Goal: Task Accomplishment & Management: Complete application form

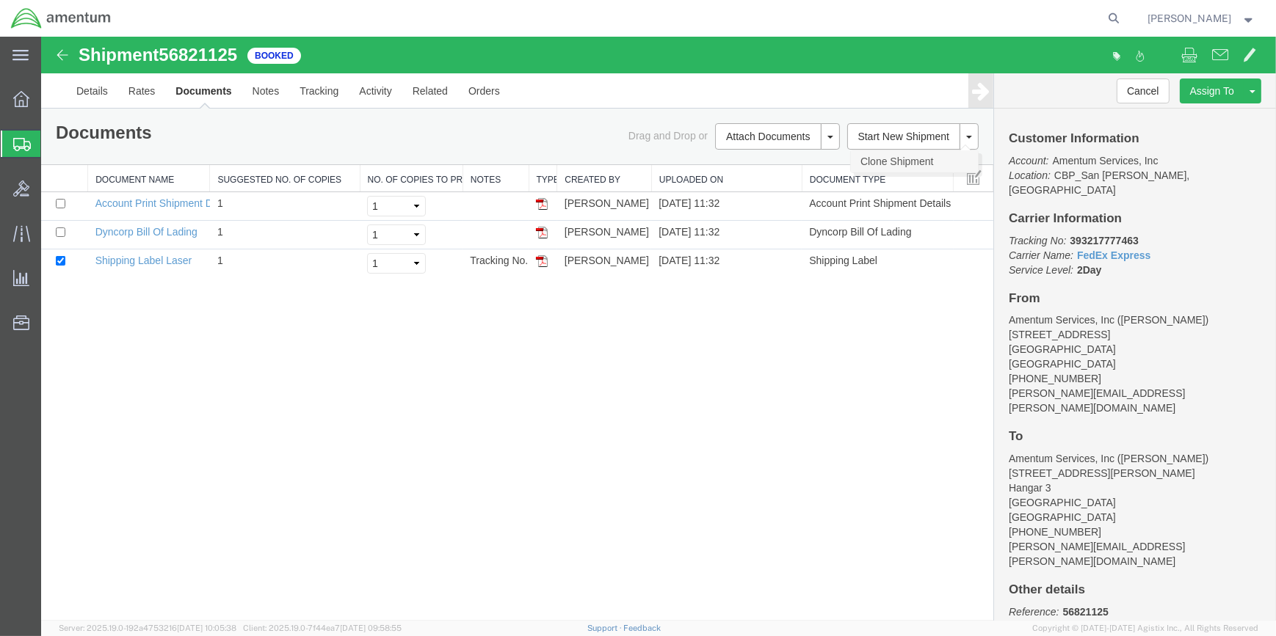
click at [910, 157] on link "Clone Shipment" at bounding box center [914, 161] width 127 height 22
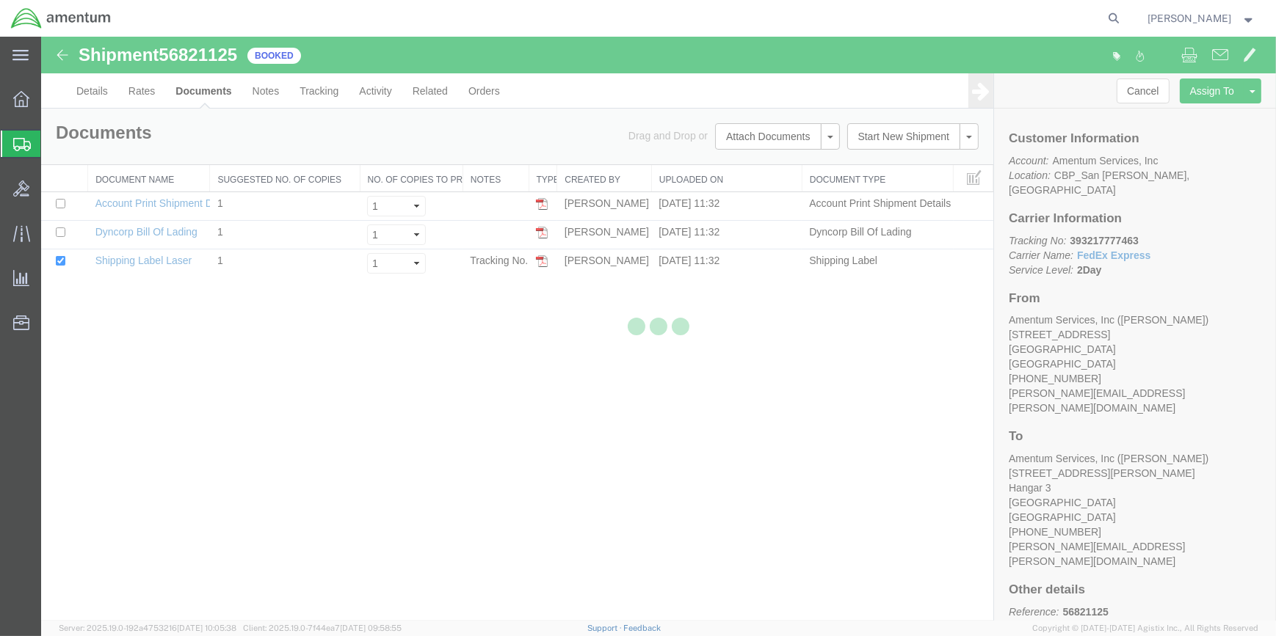
select select "49914"
select select "49940"
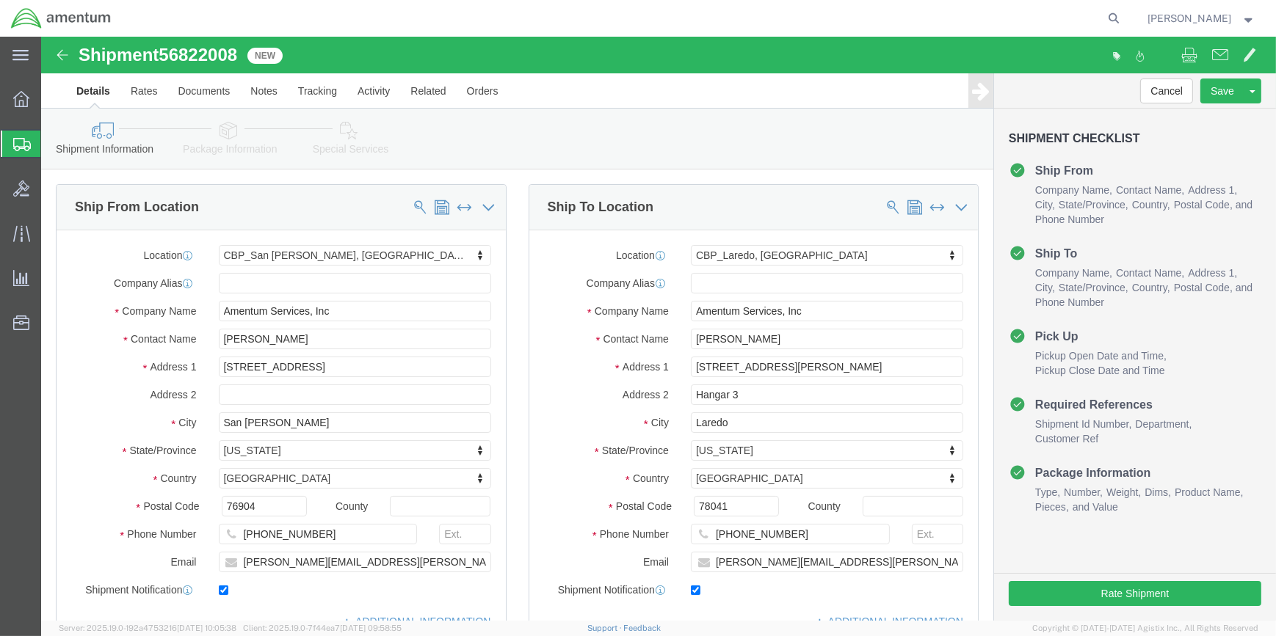
drag, startPoint x: 724, startPoint y: 213, endPoint x: 807, endPoint y: 213, distance: 82.9
type input "EJA"
select select "49930"
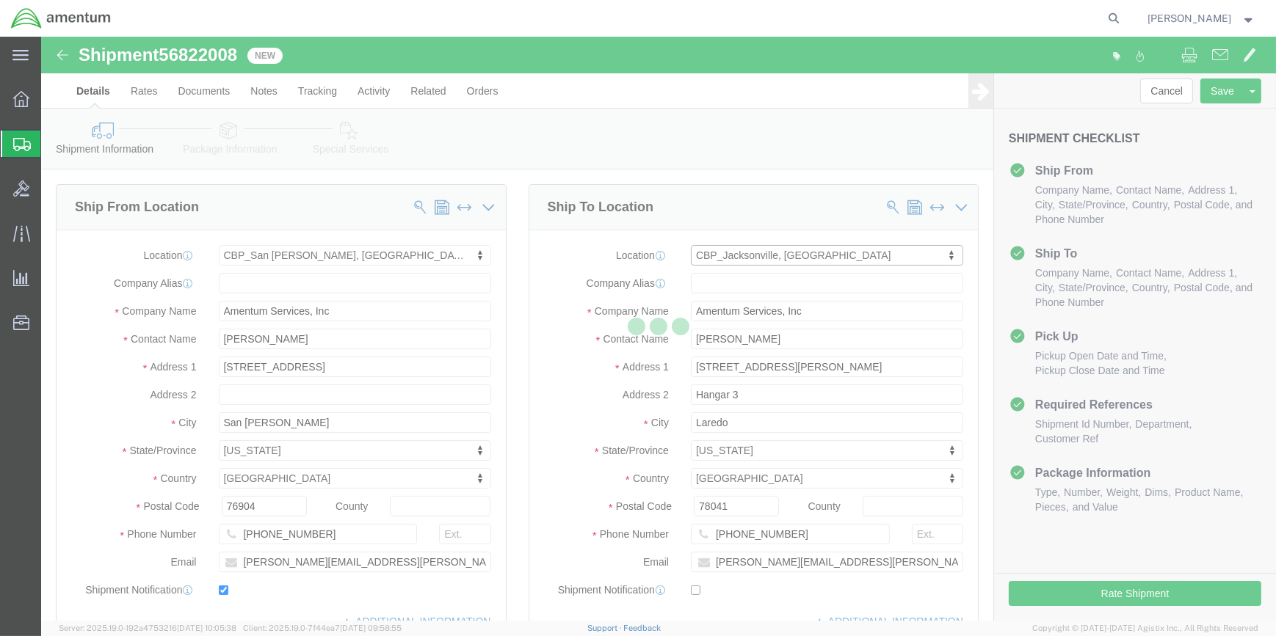
type input "Amentum Services, Inc."
type input "Hangar 1002, [GEOGRAPHIC_DATA]"
type input "[GEOGRAPHIC_DATA]"
type input "32212"
type input "[PHONE_NUMBER]"
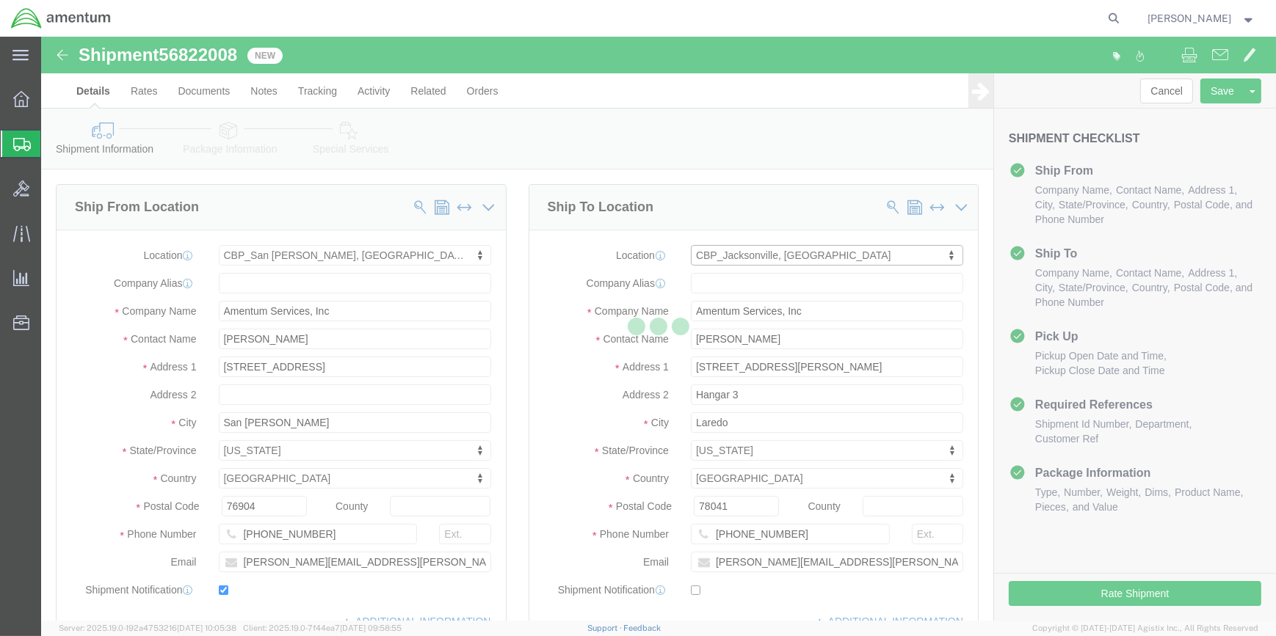
checkbox input "false"
select select "FL"
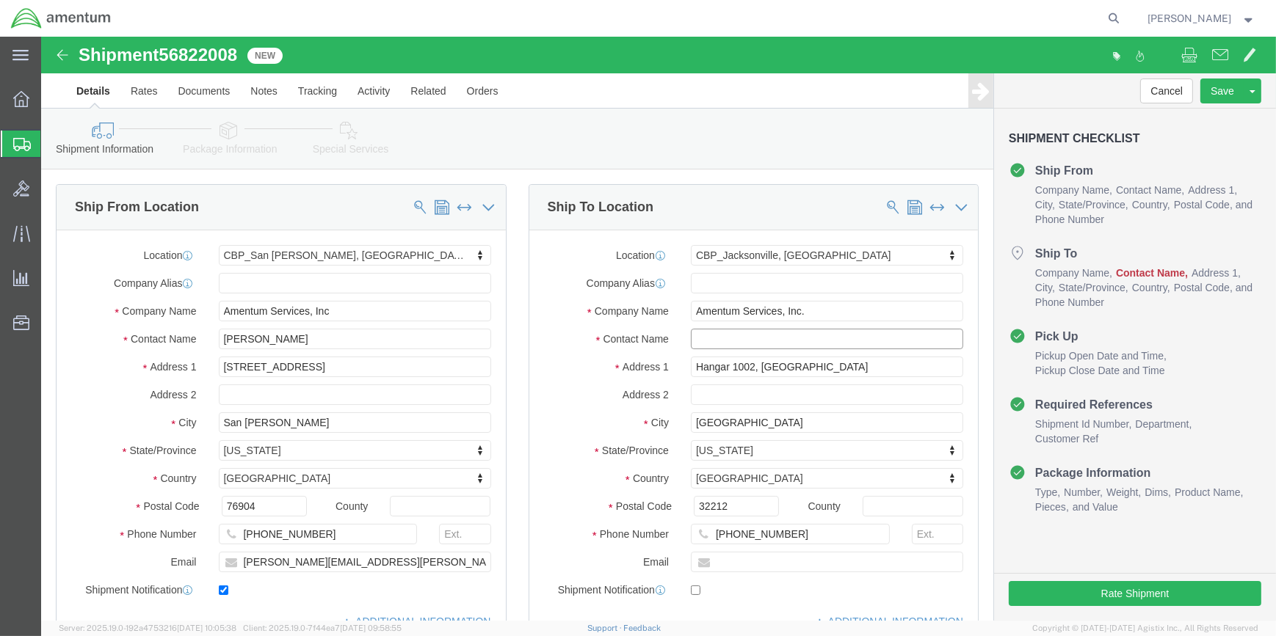
click input "text"
type input "[PERSON_NAME]"
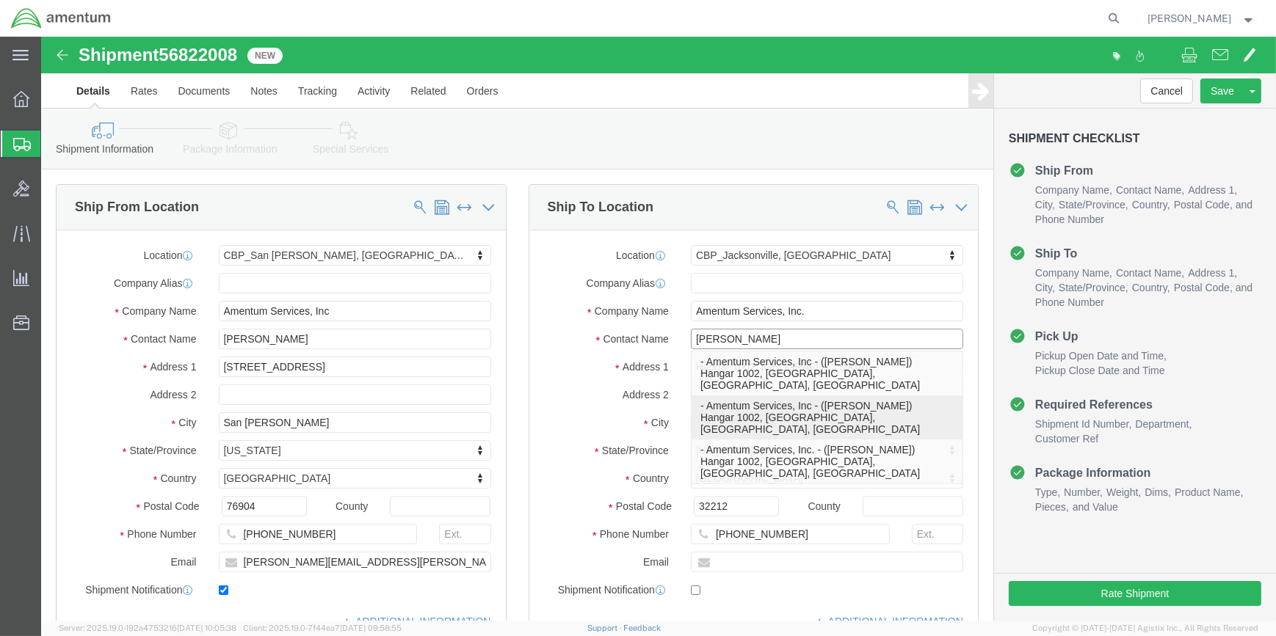
drag, startPoint x: 741, startPoint y: 374, endPoint x: 937, endPoint y: 377, distance: 196.0
click p "- Amentum Services, Inc - ([PERSON_NAME]) Hangar 1002, [GEOGRAPHIC_DATA], [GEOG…"
select select
type input "Amentum Services, Inc"
type input "[PERSON_NAME]"
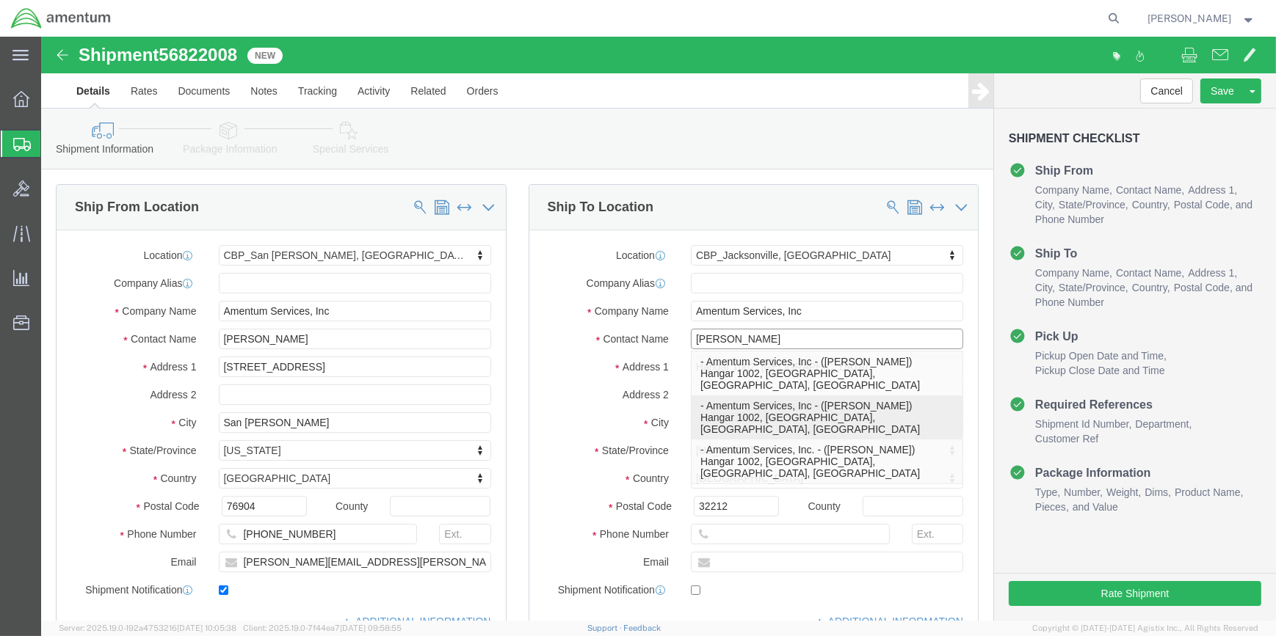
select select "FL"
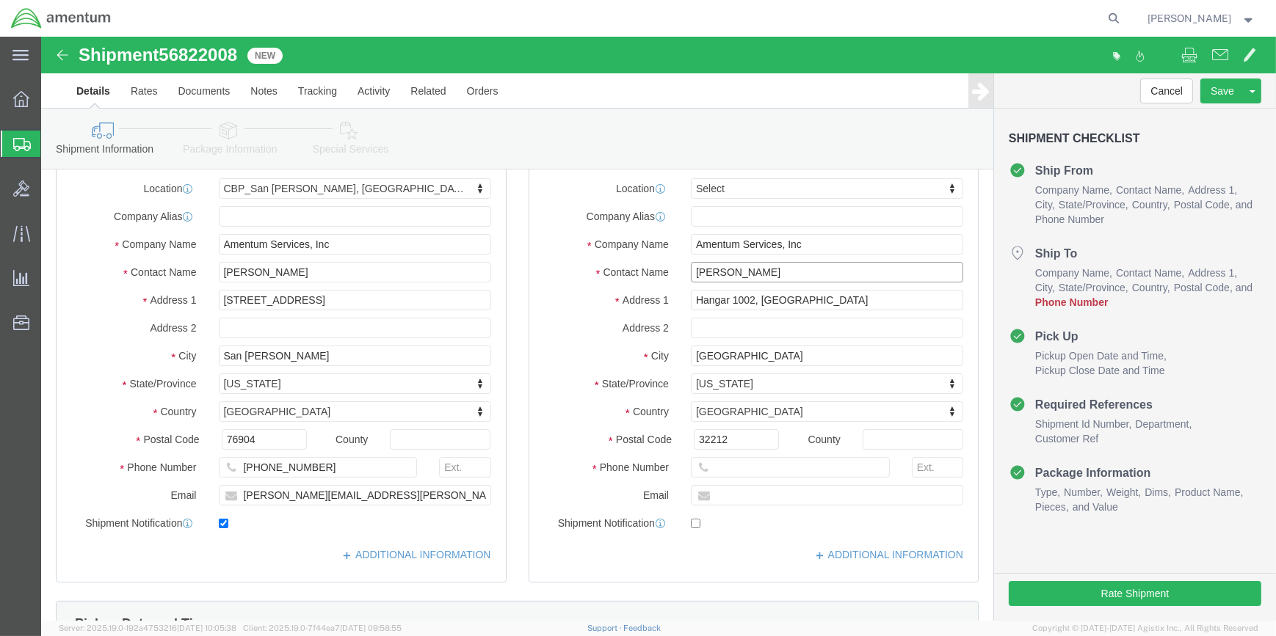
scroll to position [66, 0]
type input "[PERSON_NAME]"
paste input "[DOMAIN_NAME][EMAIL_ADDRESS][PERSON_NAME][DOMAIN_NAME]"
type input "[DOMAIN_NAME][EMAIL_ADDRESS][PERSON_NAME][DOMAIN_NAME]"
checkbox input "true"
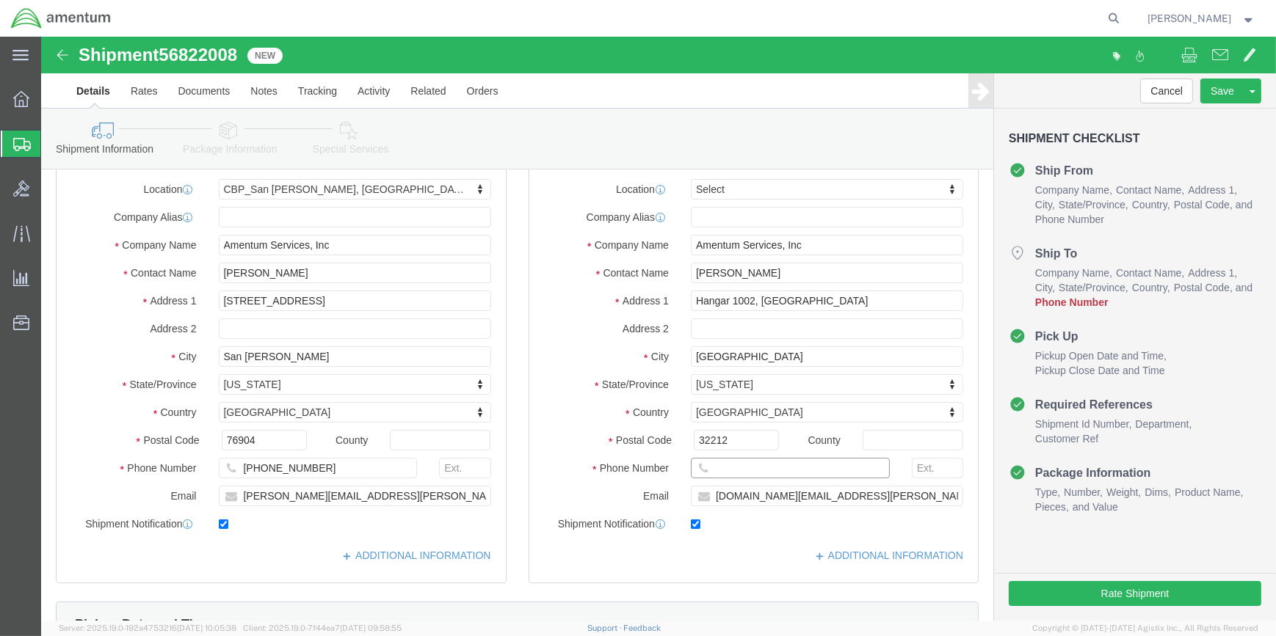
click input "text"
paste input "904.680.6837"
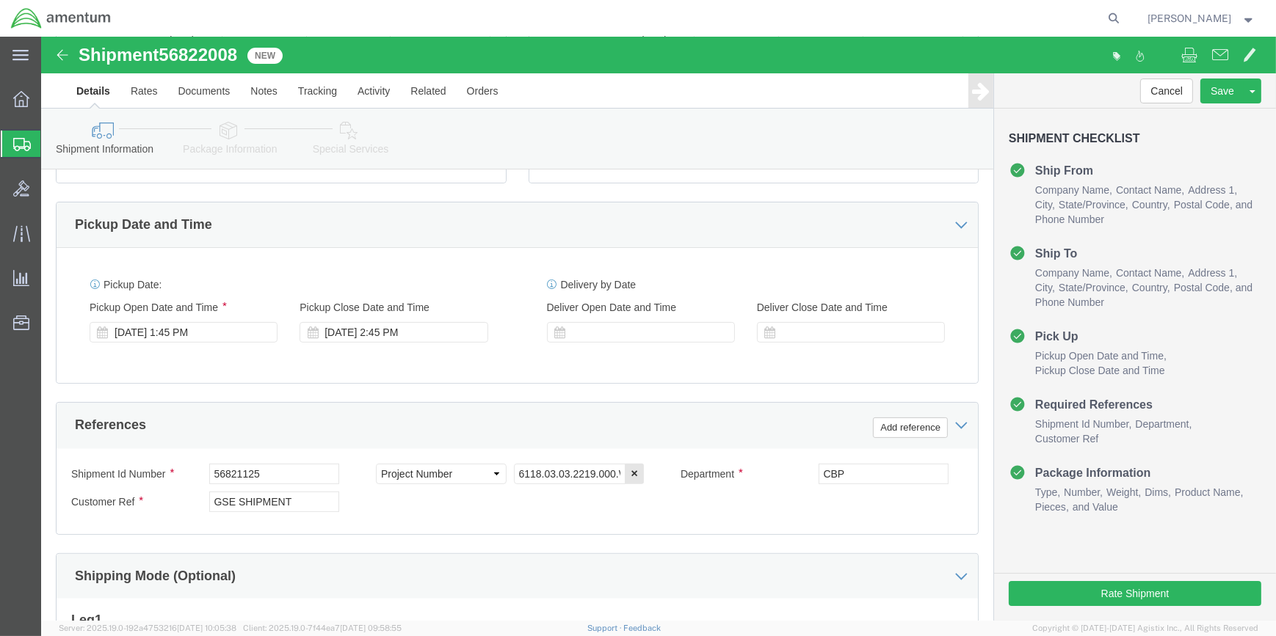
scroll to position [467, 0]
type input "904.680.6837"
drag, startPoint x: 124, startPoint y: 15, endPoint x: 201, endPoint y: 23, distance: 77.6
click div "Shipment 56822008 New"
copy span "56822008"
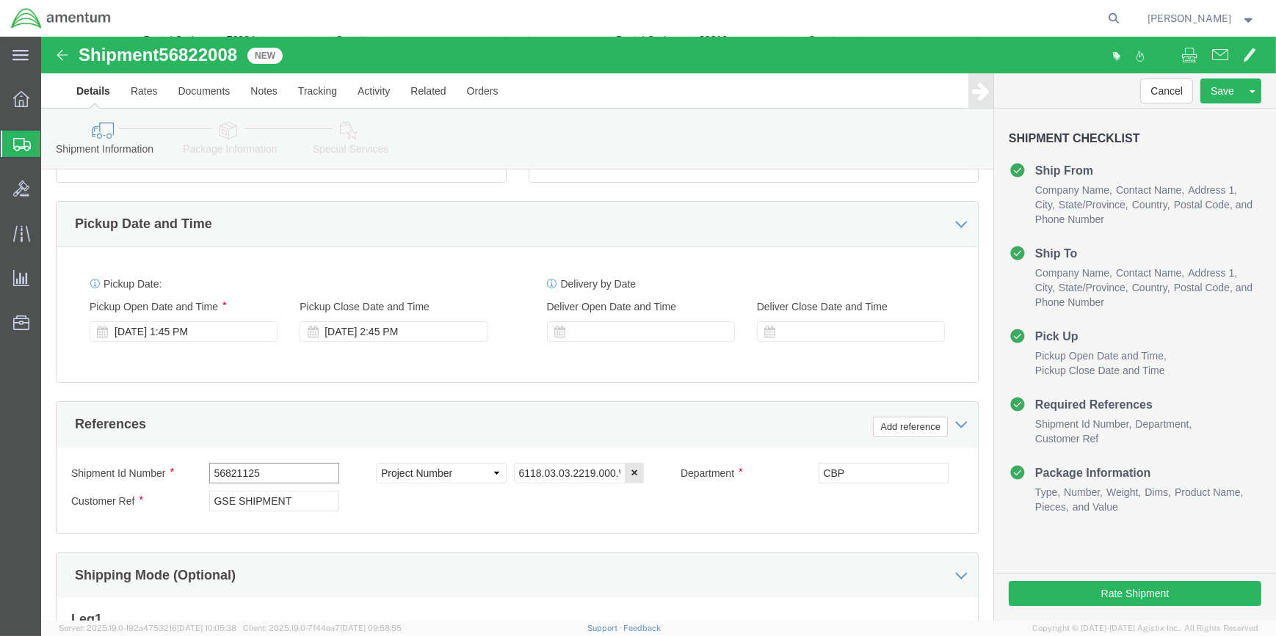
click input "56821125"
type input "5"
paste input "56822008"
type input "56822008"
click input "GSE SHIPMENT"
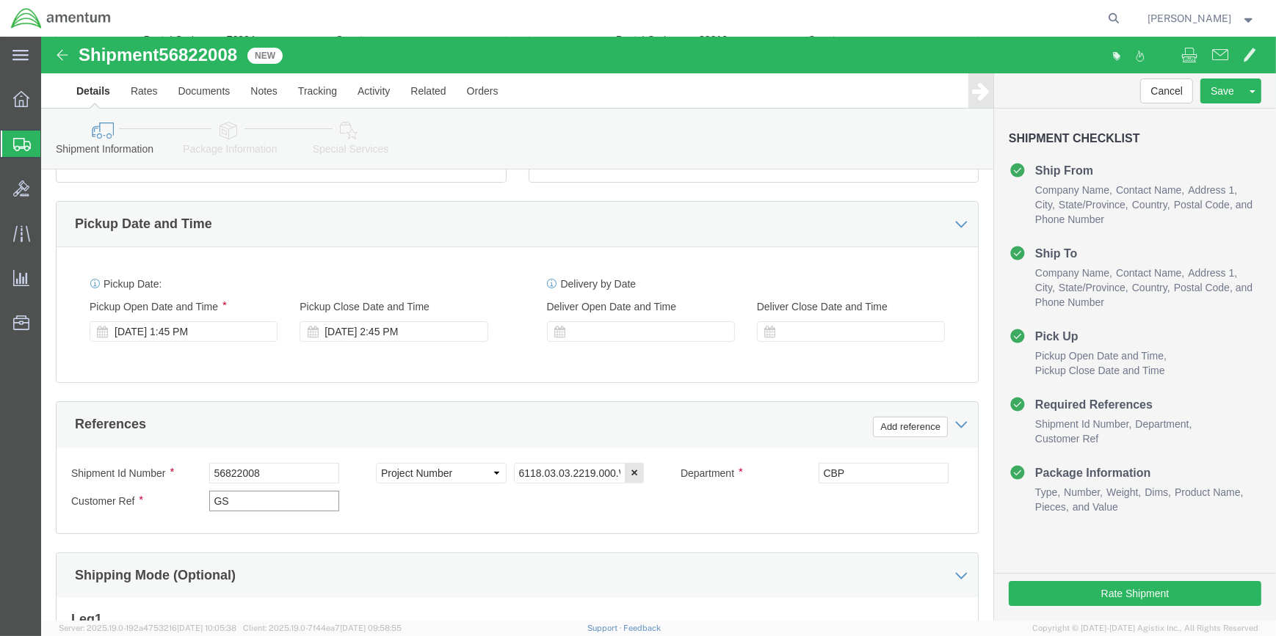
type input "G"
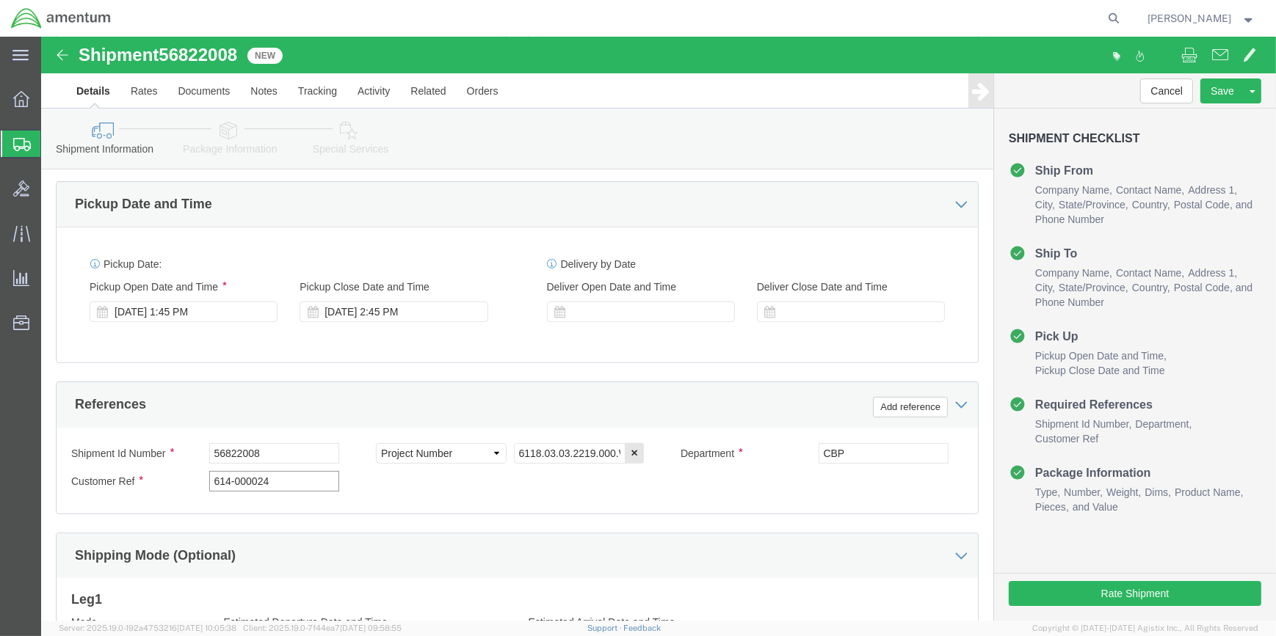
scroll to position [703, 0]
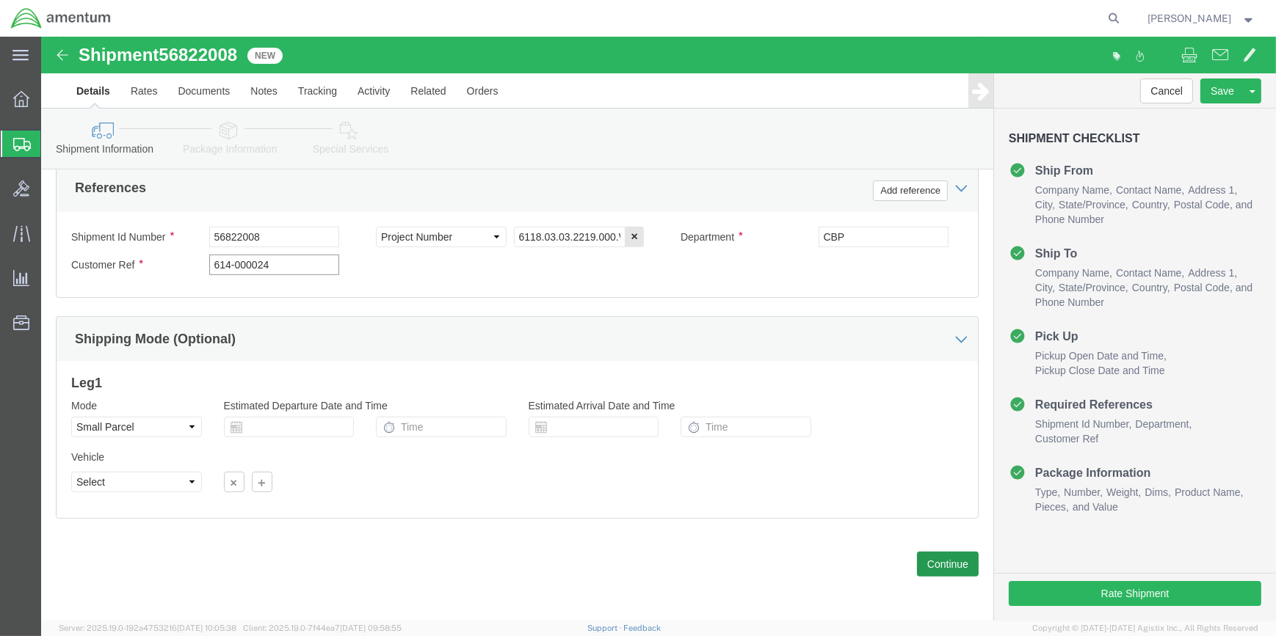
type input "614-000024"
click button "Continue"
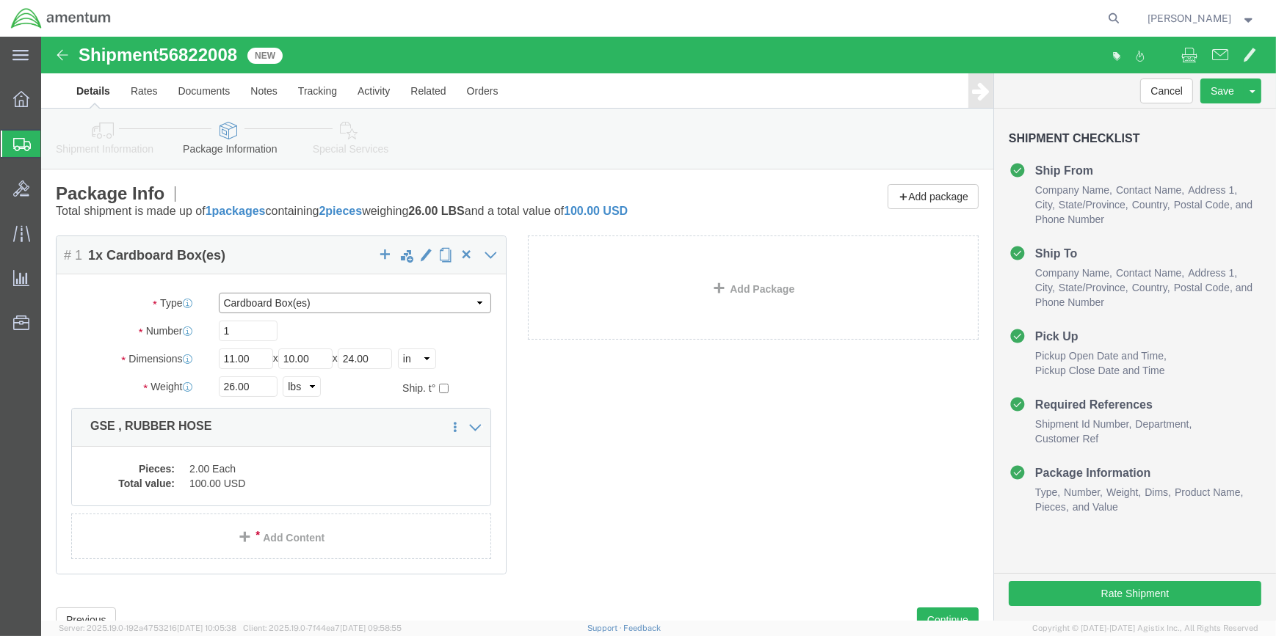
drag, startPoint x: 436, startPoint y: 266, endPoint x: 377, endPoint y: 274, distance: 59.9
click select "Select Bale(s) Basket(s) Bolt(s) Bottle(s) Buckets Bulk Bundle(s) Can(s) Cardbo…"
select select "SBX"
click select "Select Bale(s) Basket(s) Bolt(s) Bottle(s) Buckets Bulk Bundle(s) Can(s) Cardbo…"
type input "12.25"
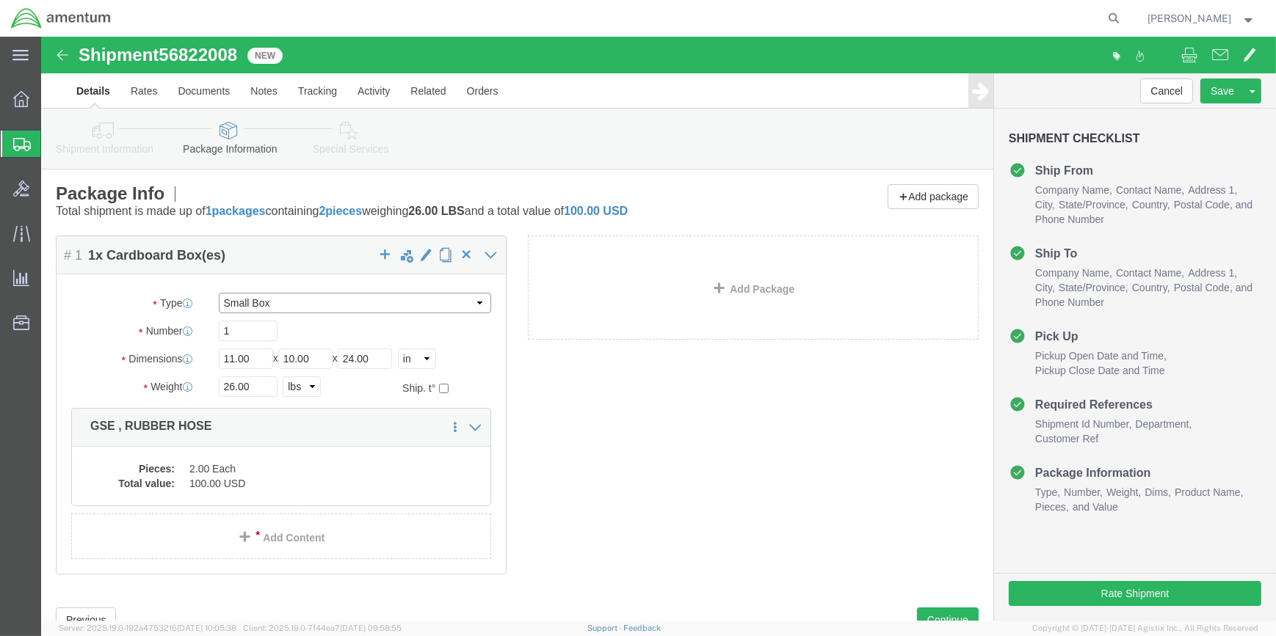
type input "11.00"
type input "1.50"
drag, startPoint x: 214, startPoint y: 348, endPoint x: 238, endPoint y: 344, distance: 23.8
click input "26.00"
type input "2"
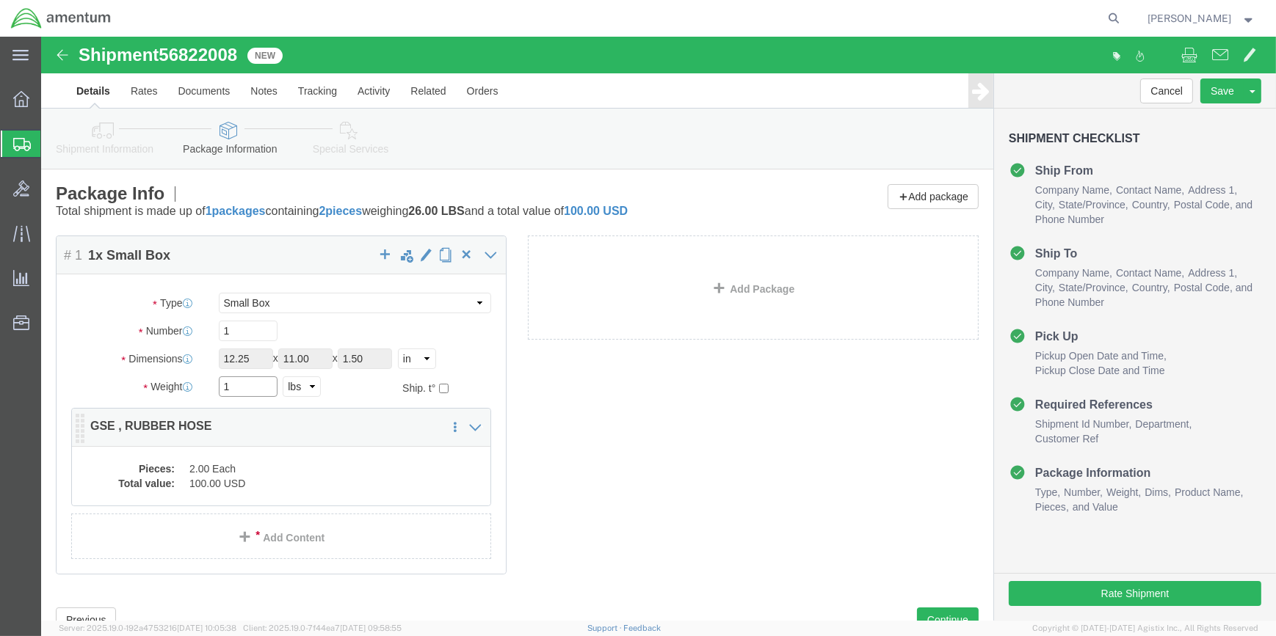
type input "1"
click dd "2.00 Each"
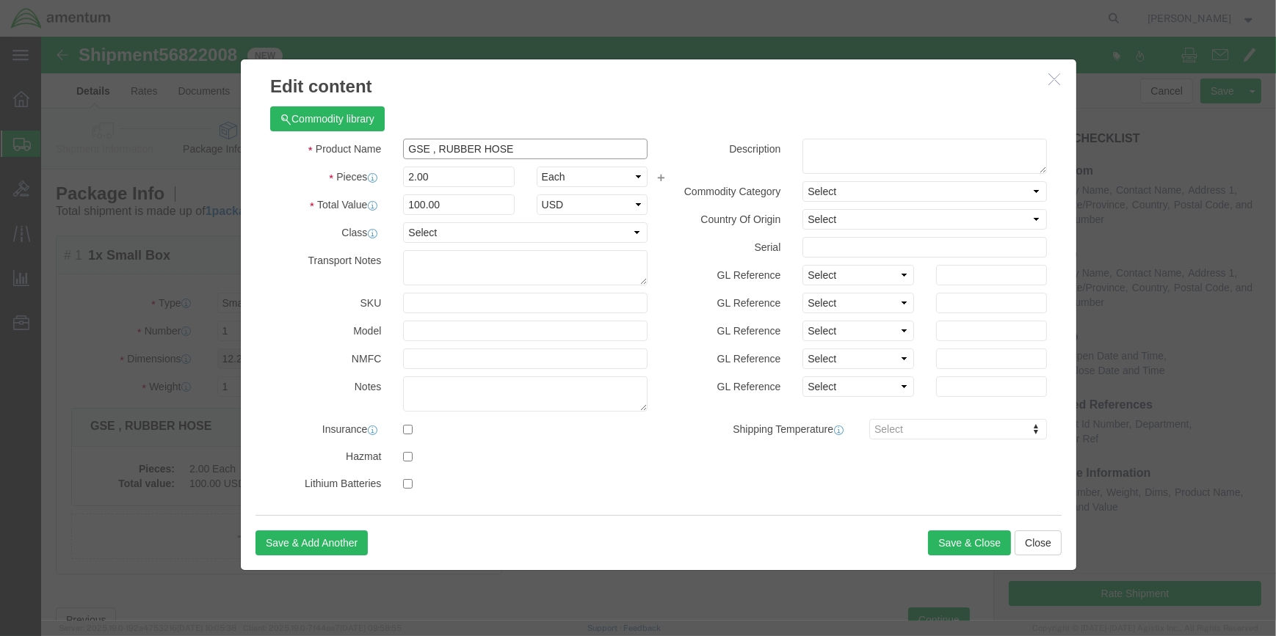
click input "GSE , RUBBER HOSE"
type input "G"
type input "ARR4M-1032 BEARING"
click button "Save & Close"
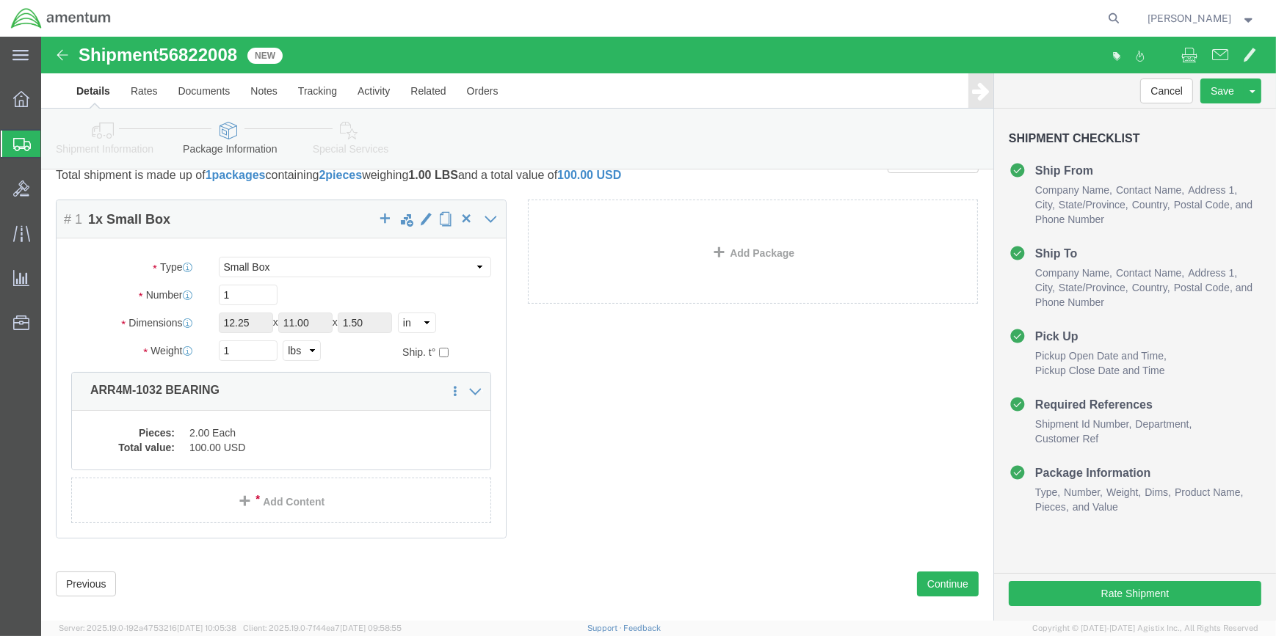
scroll to position [55, 0]
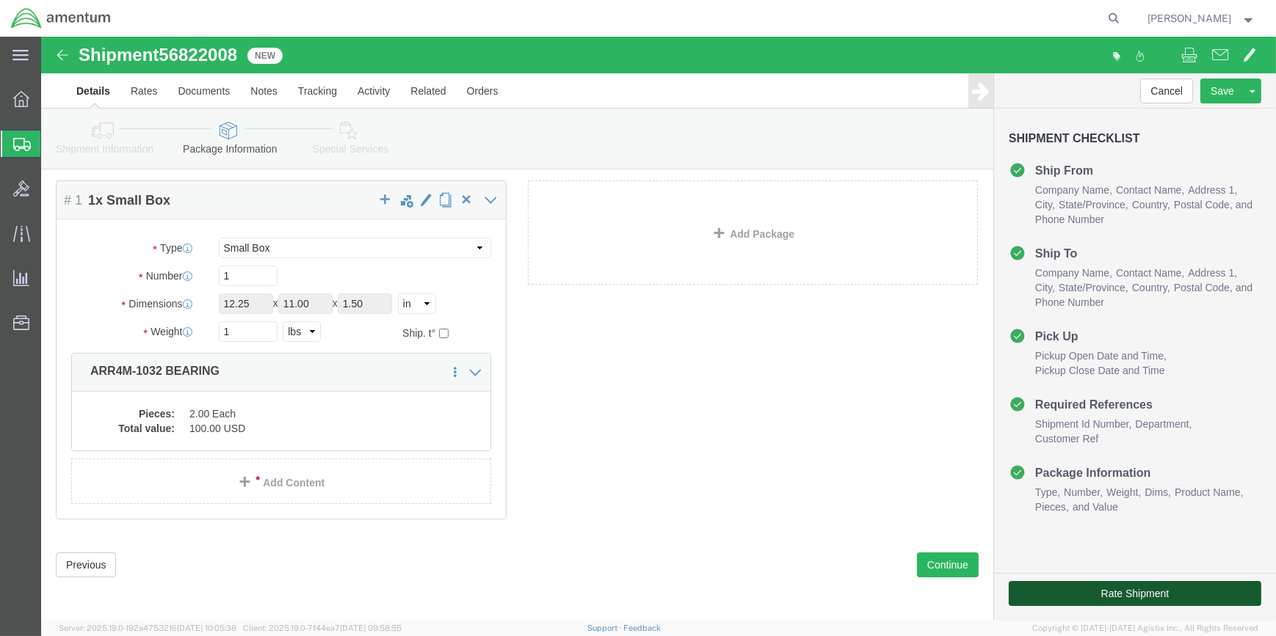
click button "Rate Shipment"
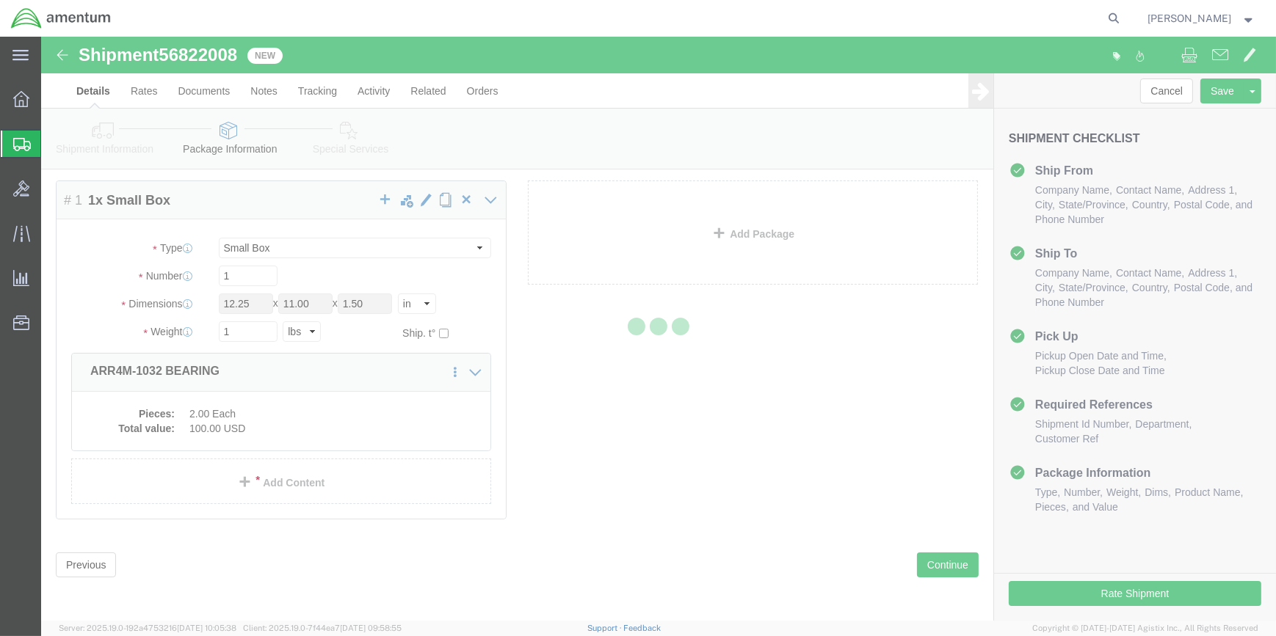
select select "49914"
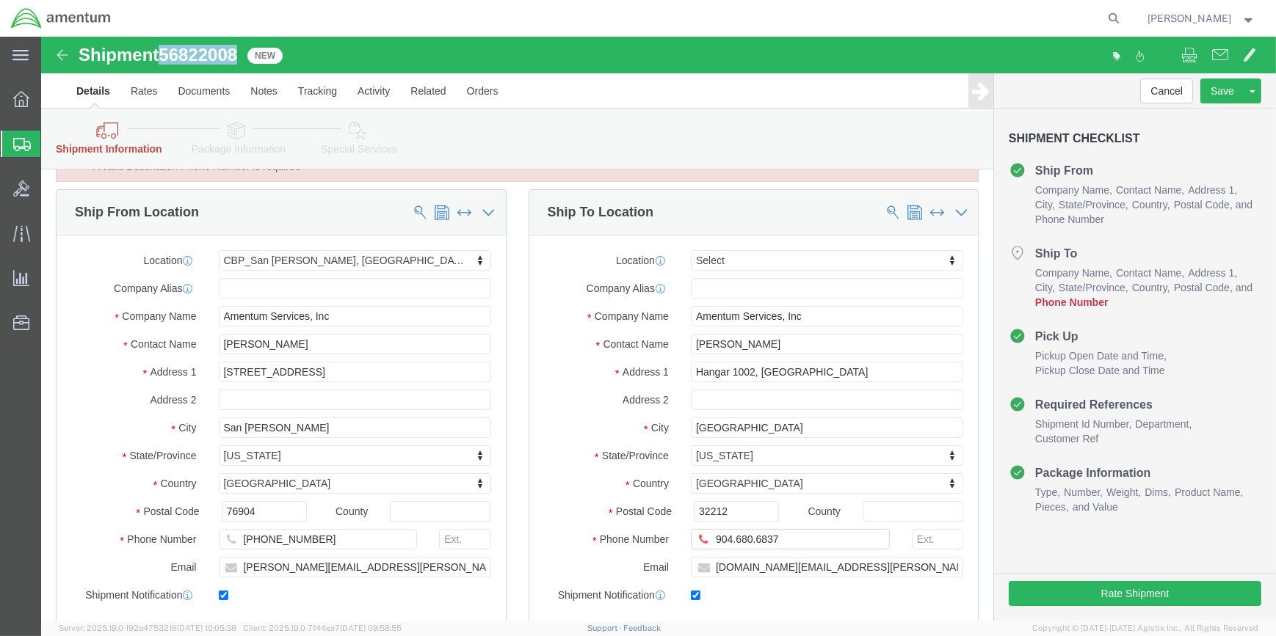
drag, startPoint x: 126, startPoint y: 16, endPoint x: 200, endPoint y: 21, distance: 75.0
click span "56822008"
copy span "56822008"
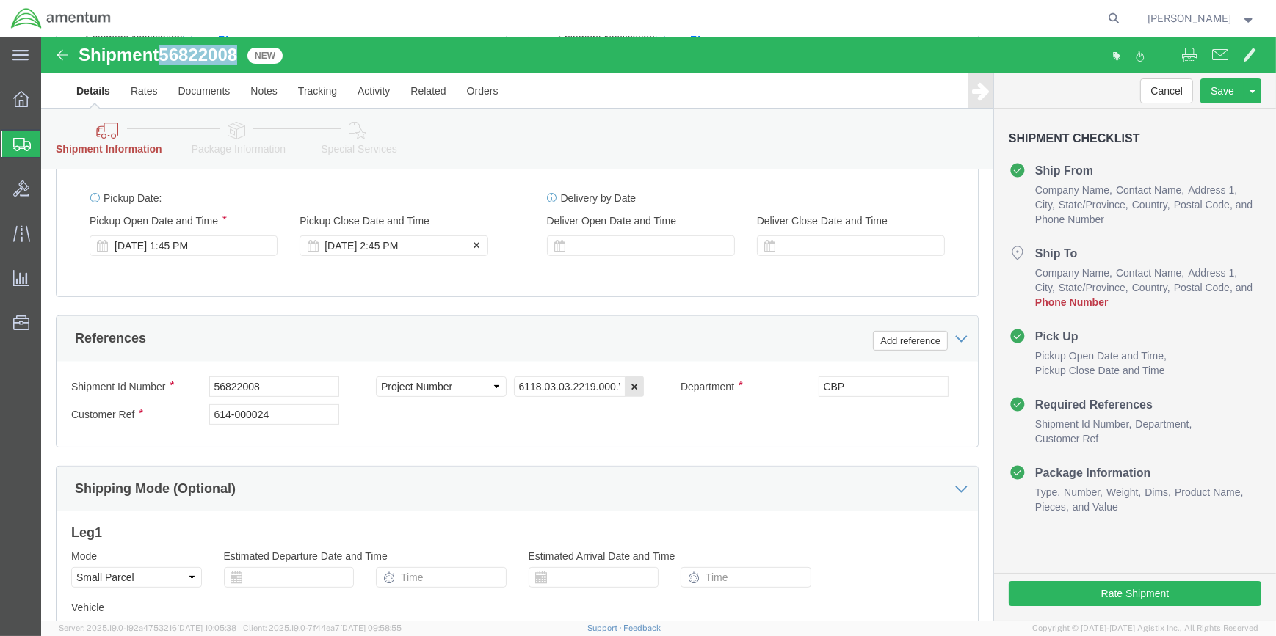
scroll to position [589, 0]
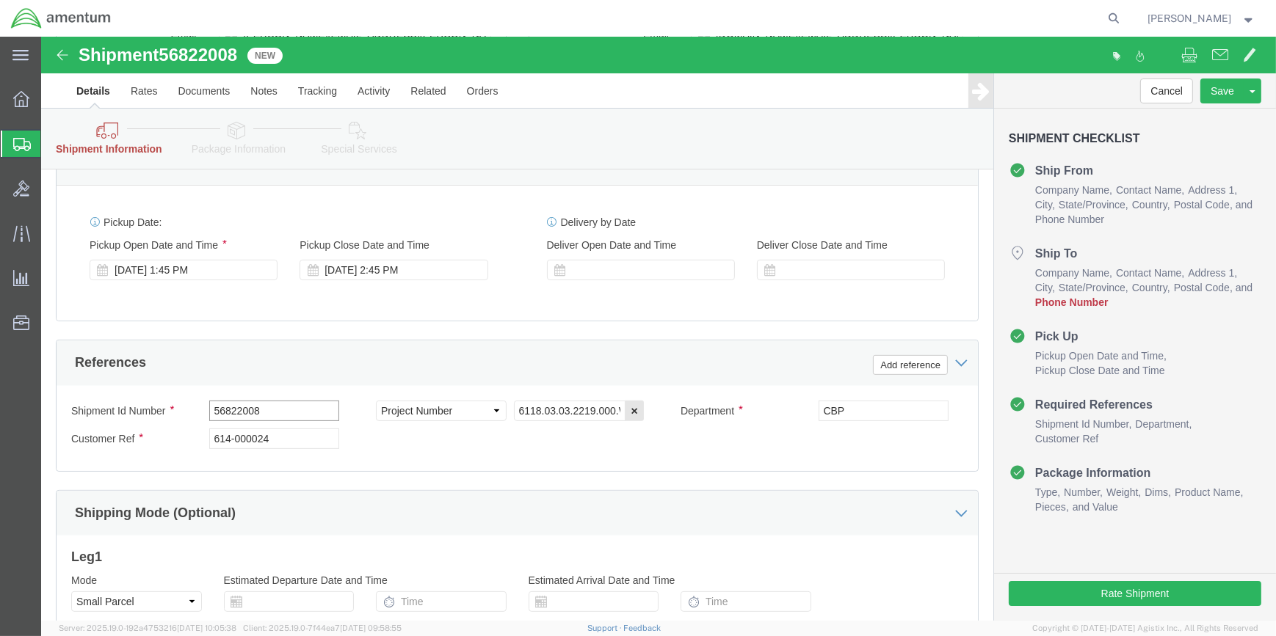
click input "56822008"
type input "5"
paste input "56822008"
type input "56822008"
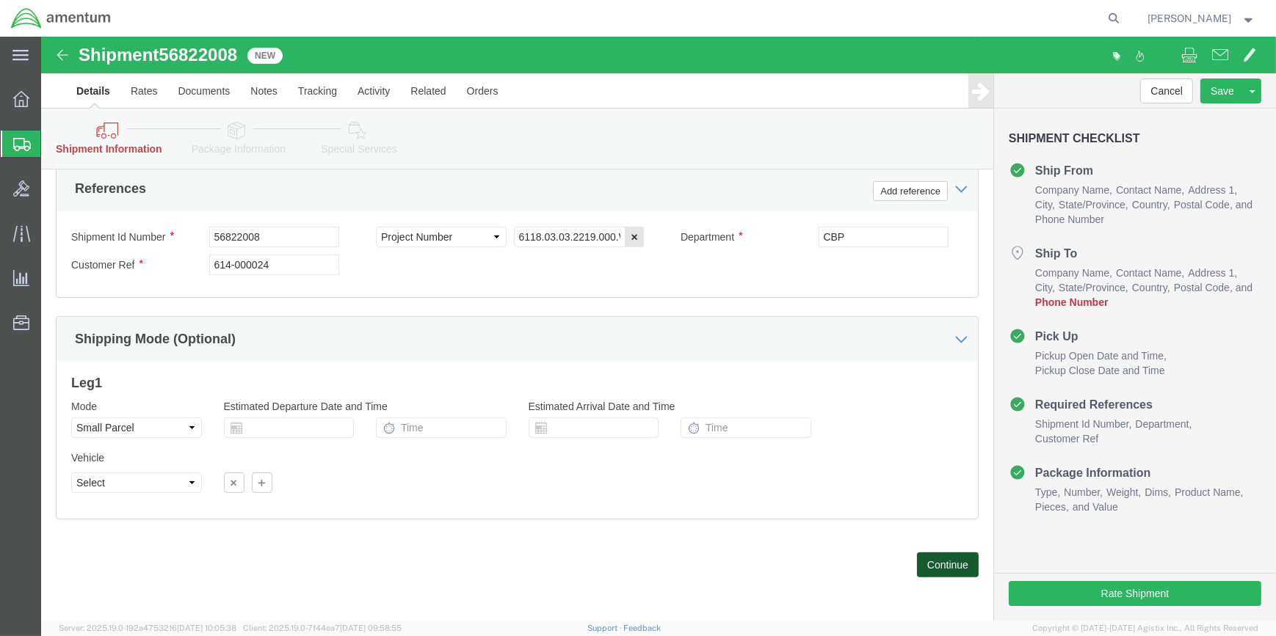
drag, startPoint x: 909, startPoint y: 525, endPoint x: 406, endPoint y: 435, distance: 511.5
click button "Continue"
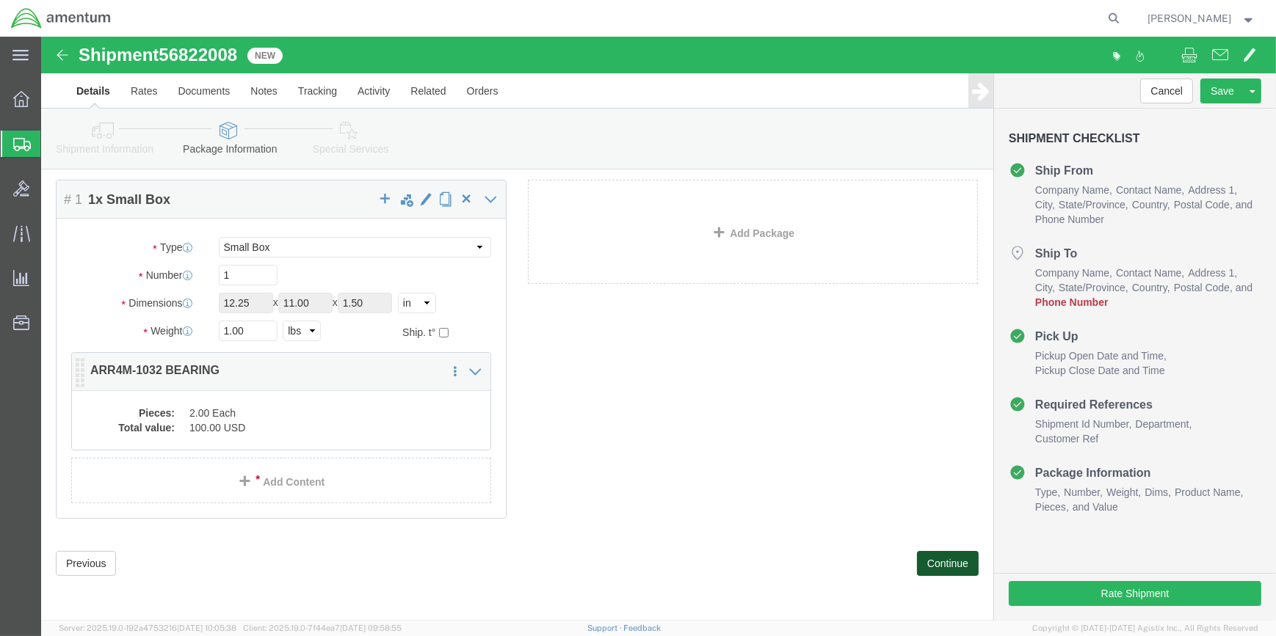
scroll to position [31, 0]
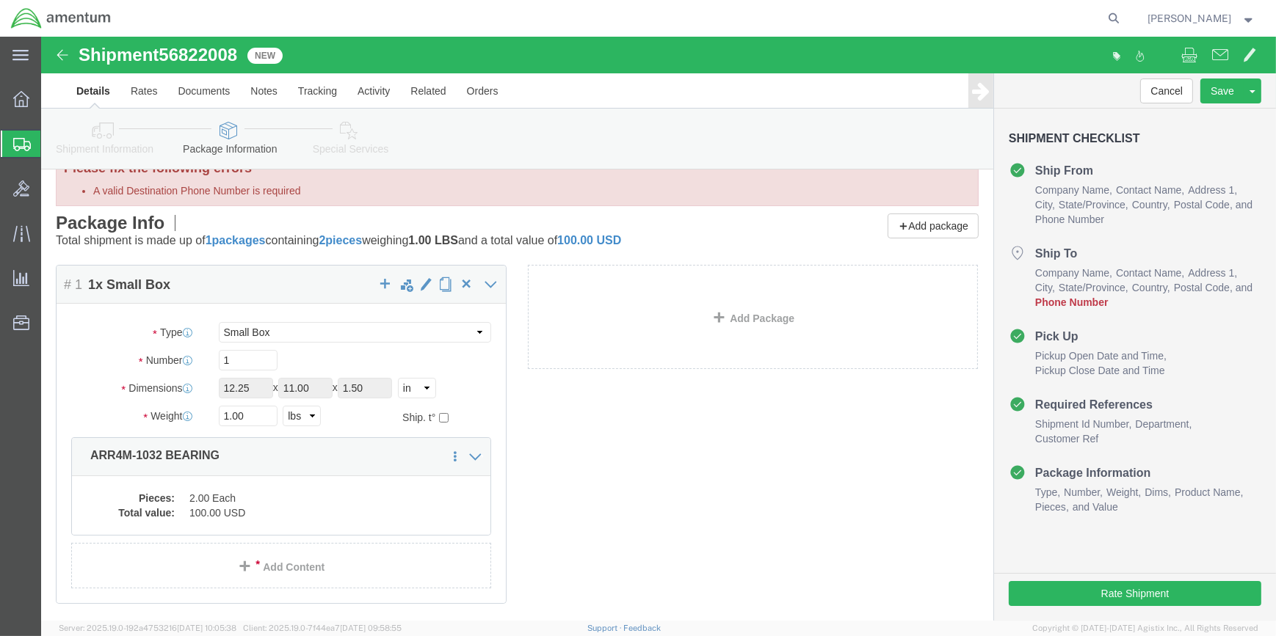
click icon
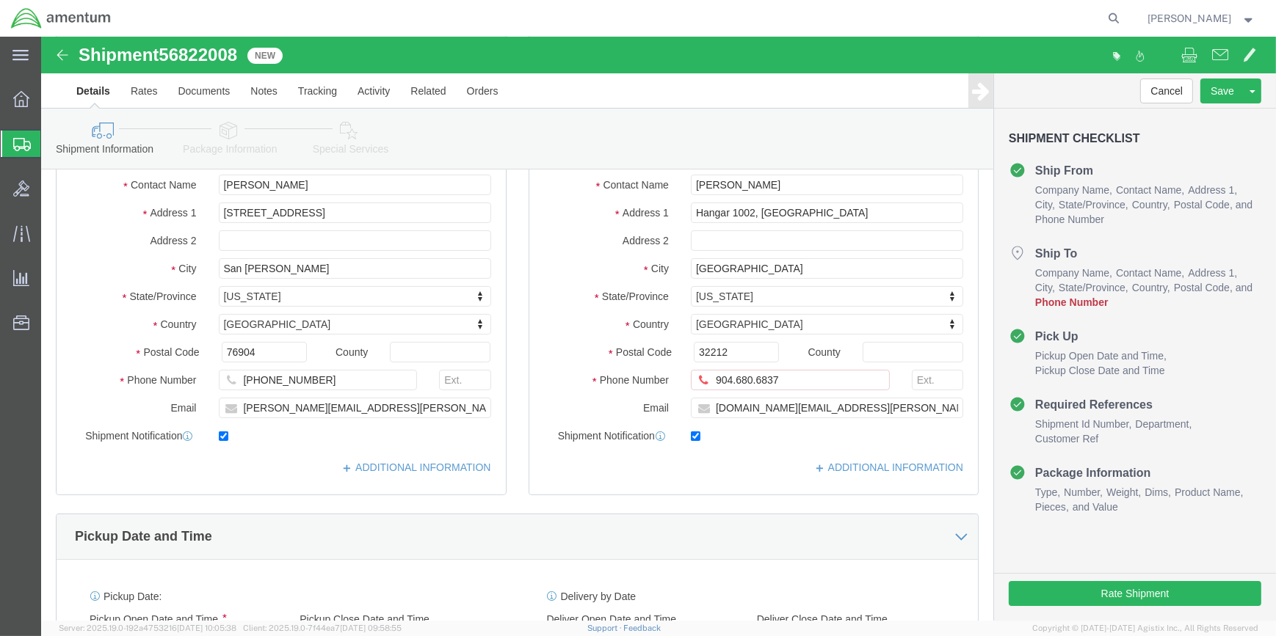
scroll to position [231, 0]
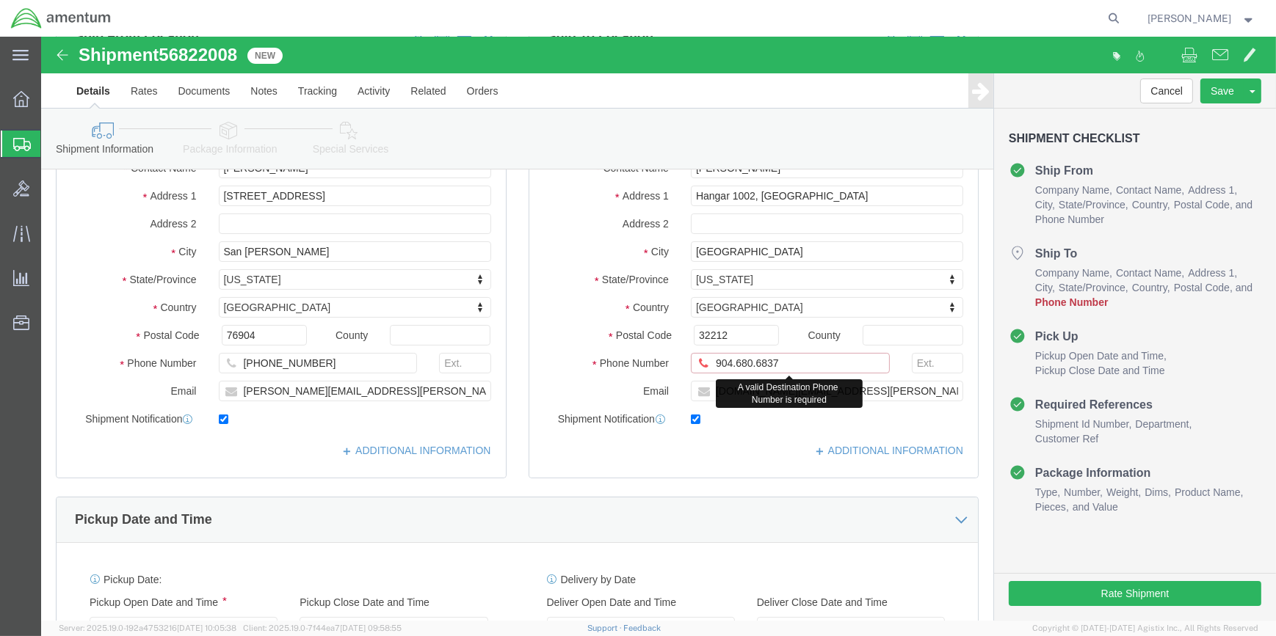
click input "904.680.6837"
click input "904-680.6837"
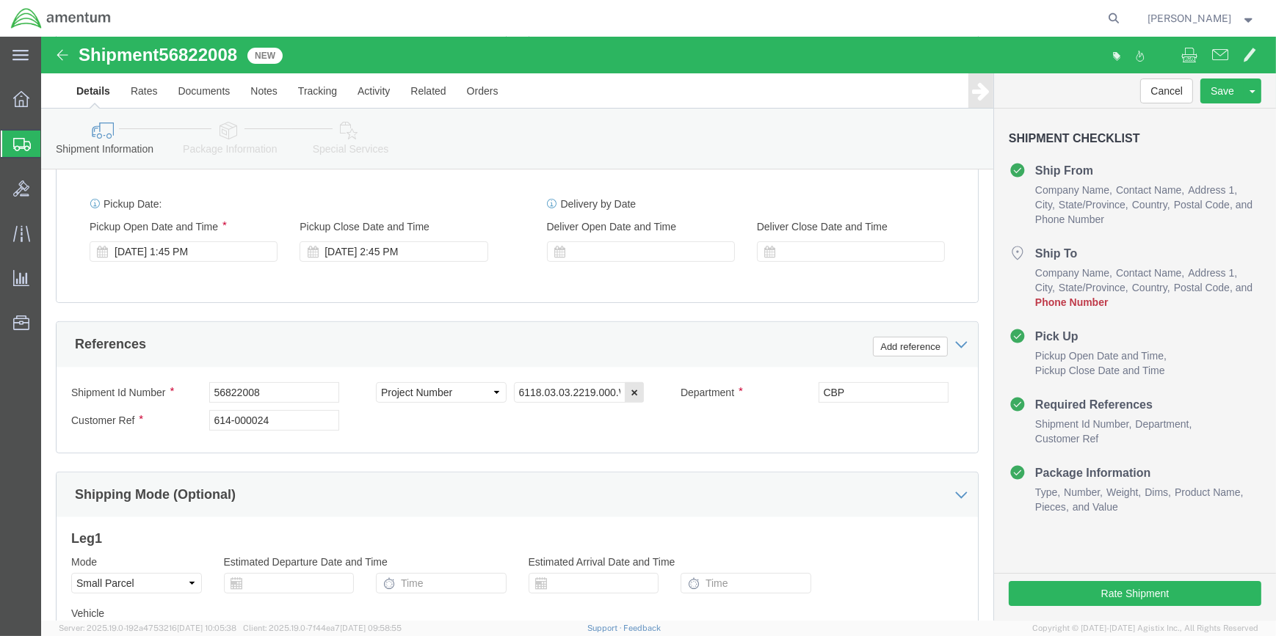
scroll to position [763, 0]
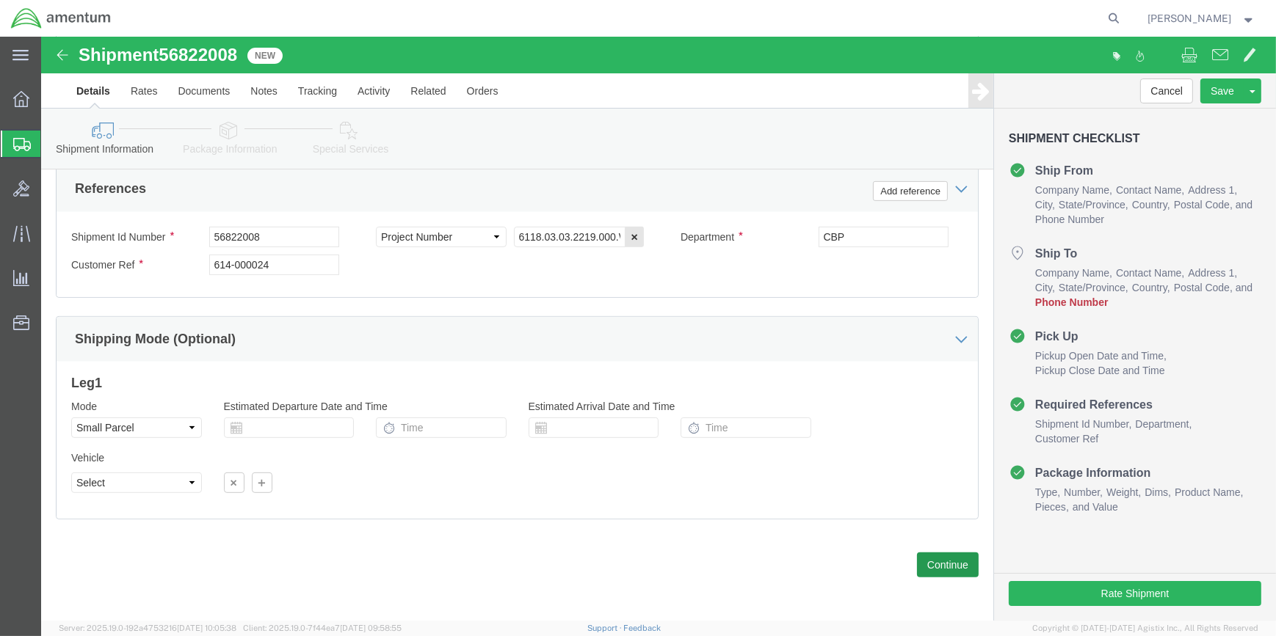
type input "[PHONE_NUMBER]"
click button "Continue"
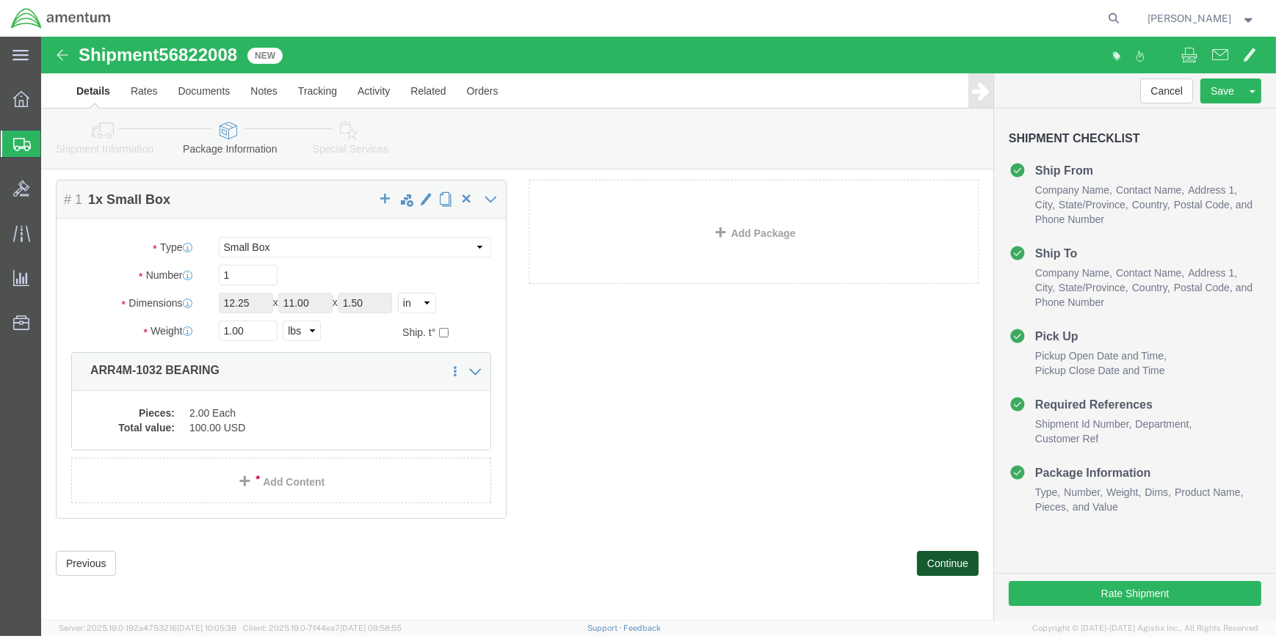
scroll to position [115, 0]
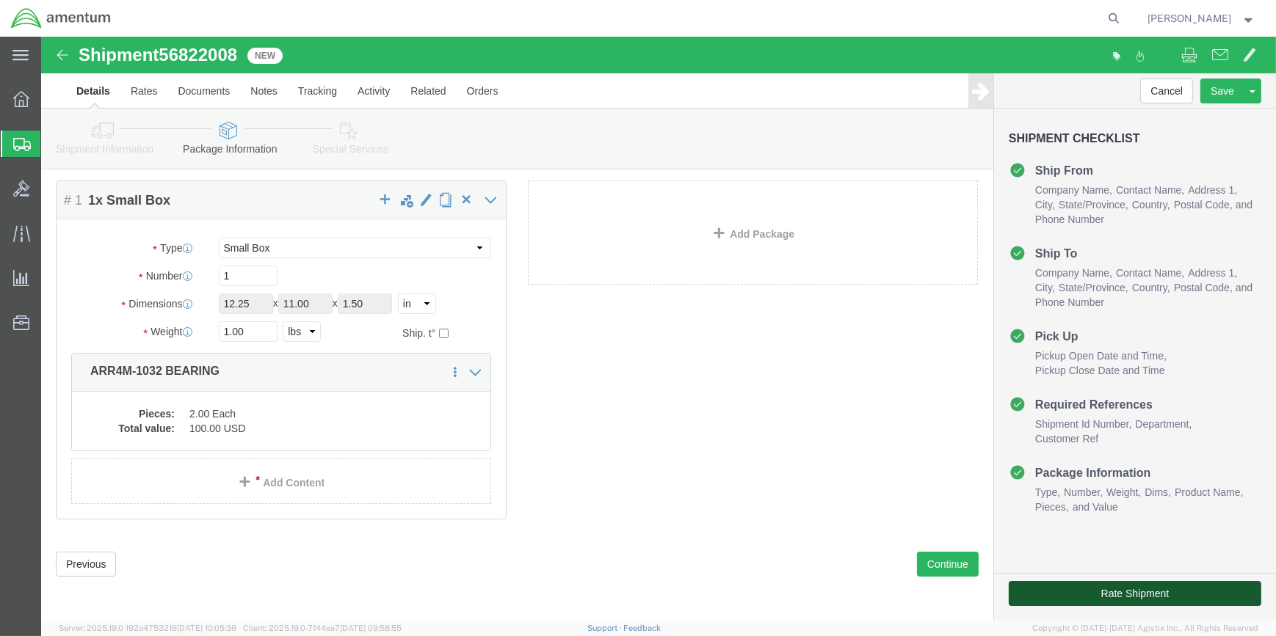
click button "Rate Shipment"
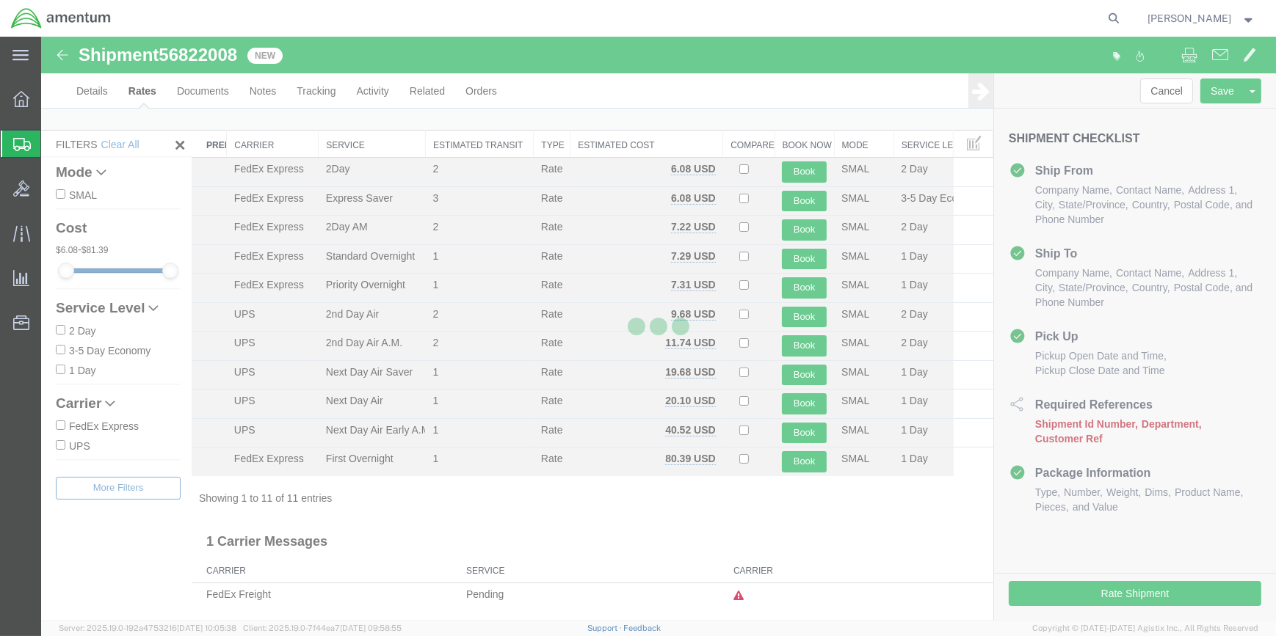
scroll to position [7, 0]
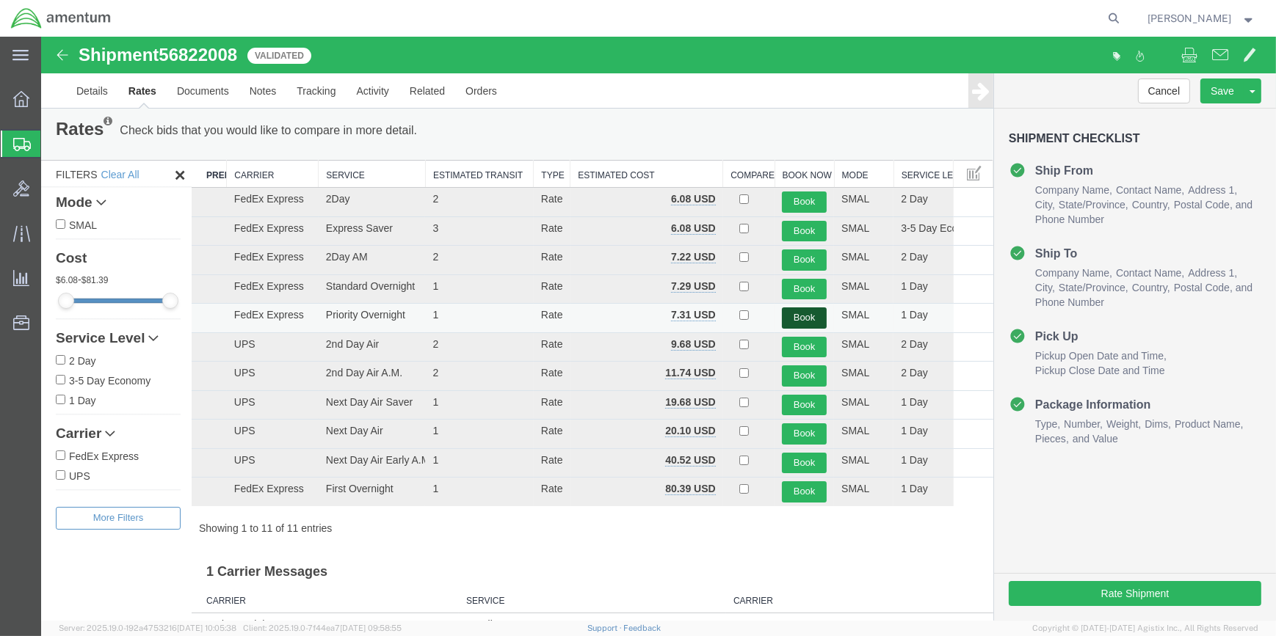
click at [788, 316] on button "Book" at bounding box center [804, 318] width 45 height 21
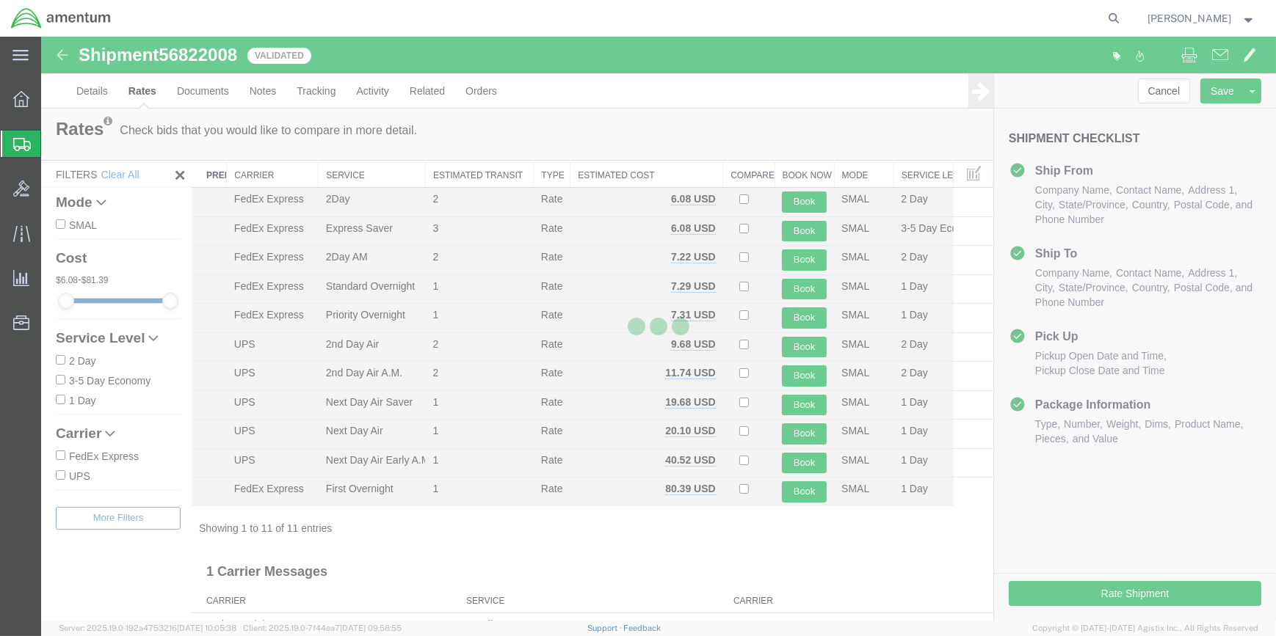
scroll to position [0, 0]
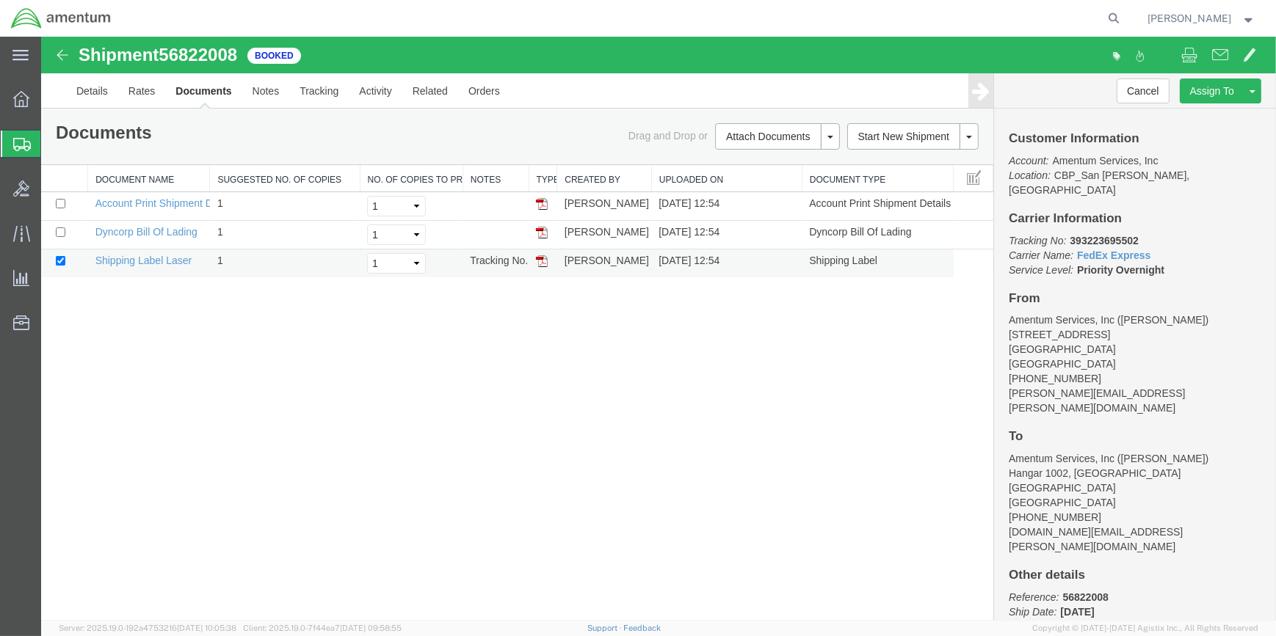
click at [542, 264] on img at bounding box center [542, 261] width 12 height 12
